Goal: Task Accomplishment & Management: Manage account settings

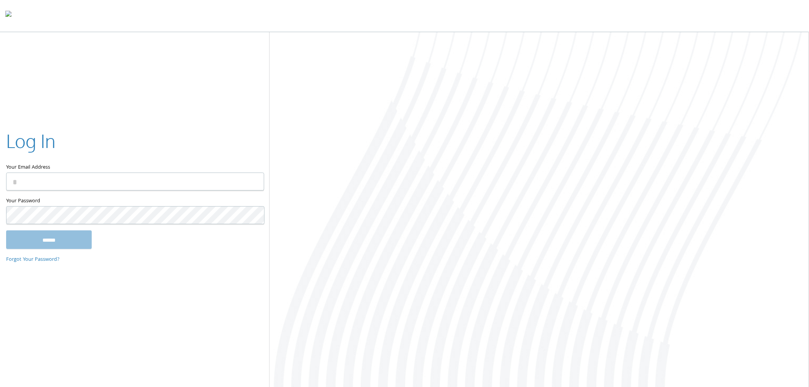
type input "**********"
click at [33, 239] on input "******" at bounding box center [49, 240] width 86 height 18
type input "**********"
click at [65, 240] on input "******" at bounding box center [49, 240] width 86 height 18
